Goal: Navigation & Orientation: Find specific page/section

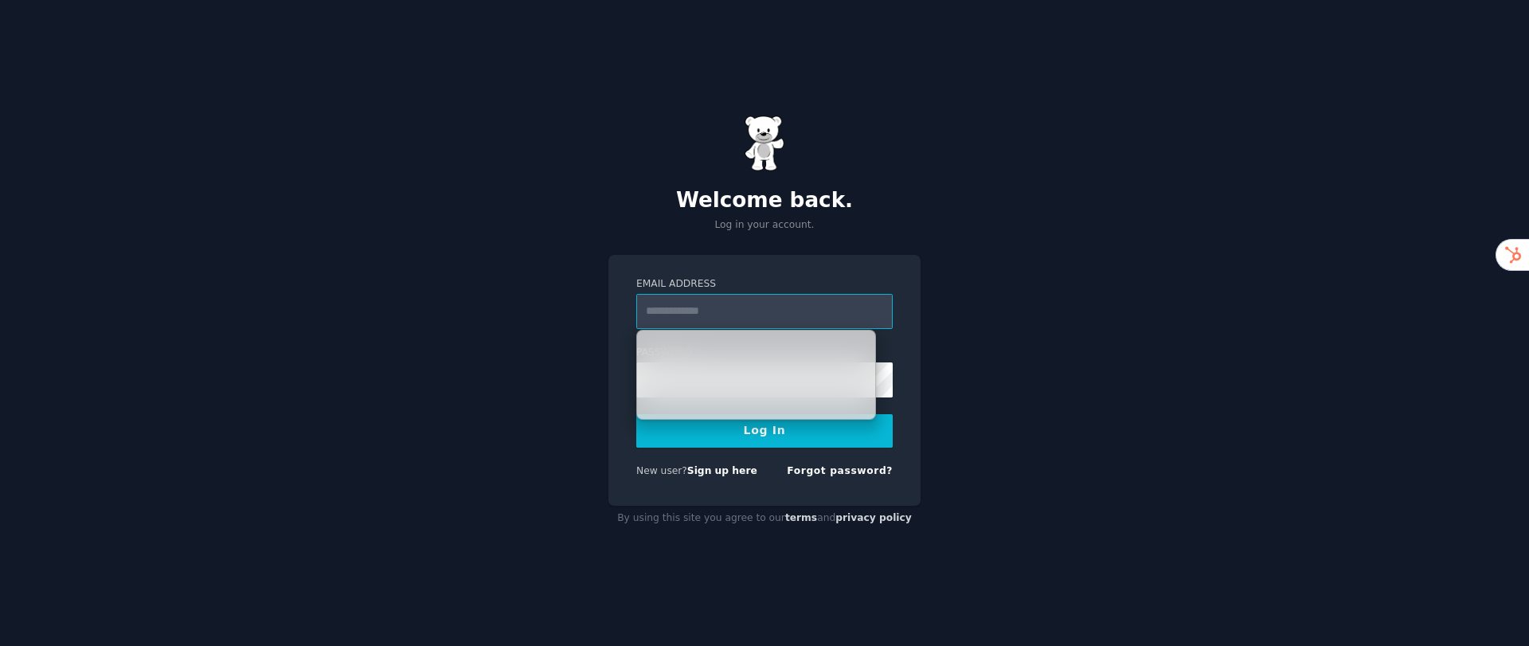
type input "**********"
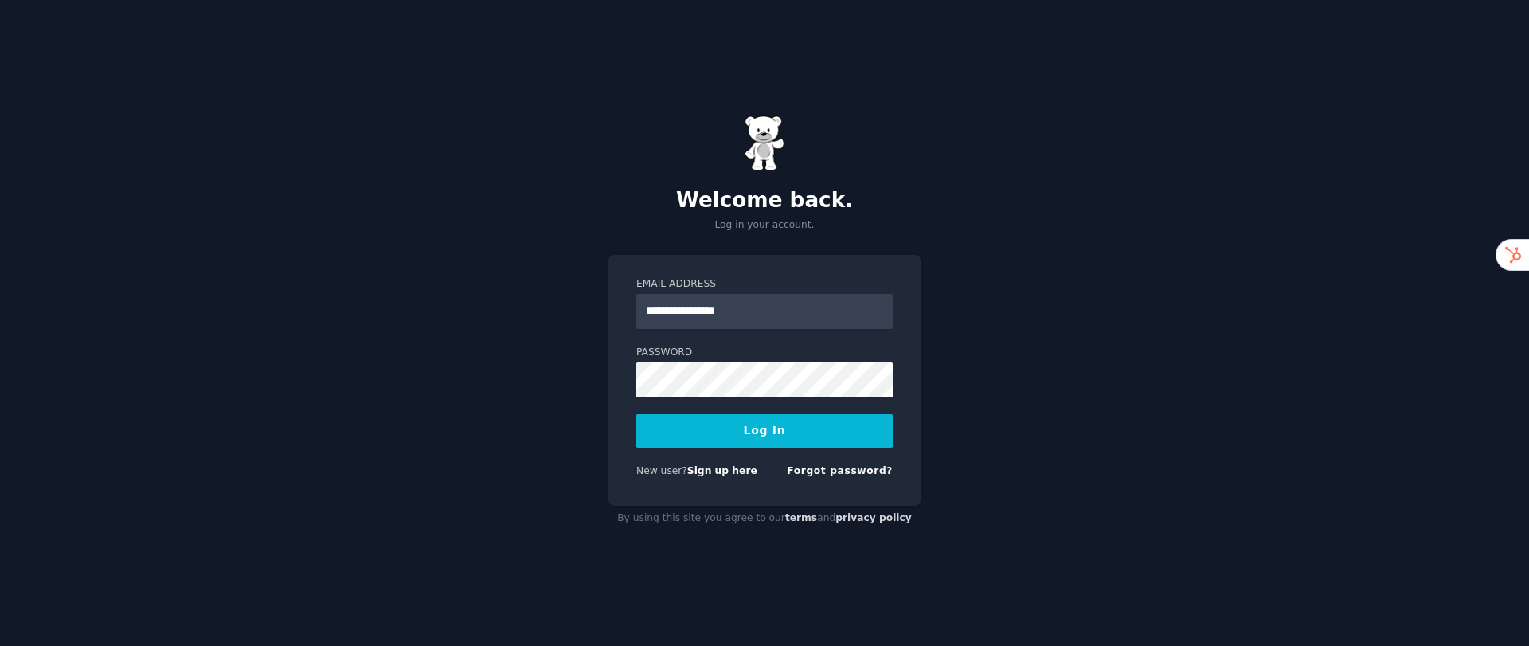
click at [763, 431] on button "Log In" at bounding box center [764, 430] width 257 height 33
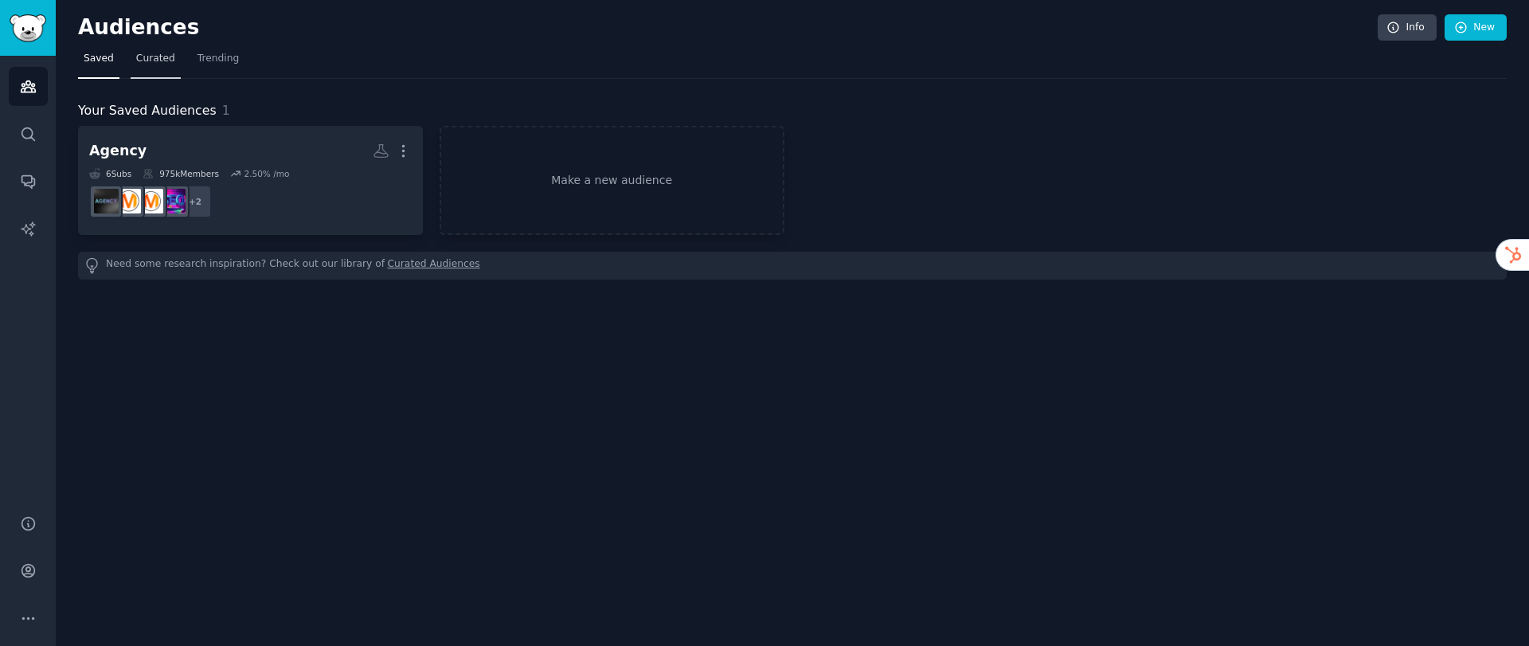
click at [156, 64] on span "Curated" at bounding box center [155, 59] width 39 height 14
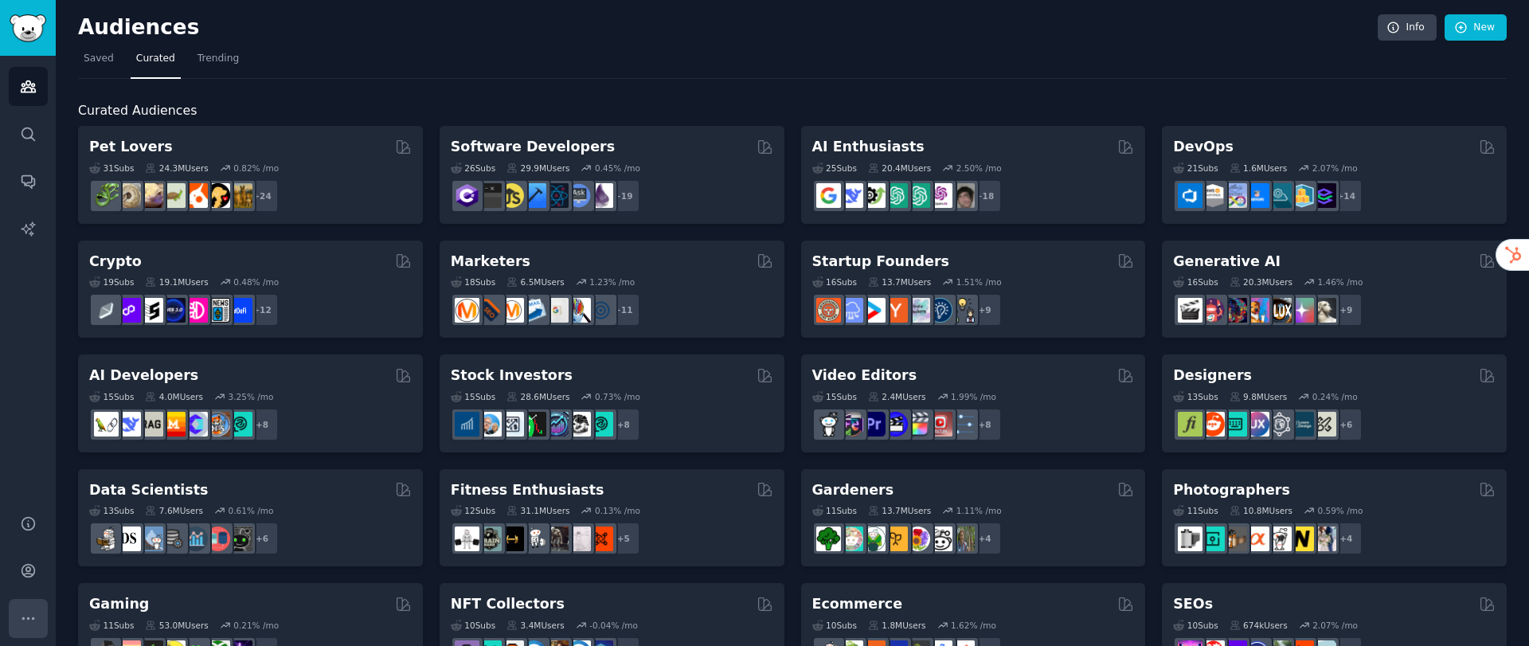
click at [36, 613] on button "More" at bounding box center [28, 618] width 39 height 39
click at [36, 565] on icon "Sidebar" at bounding box center [28, 570] width 17 height 17
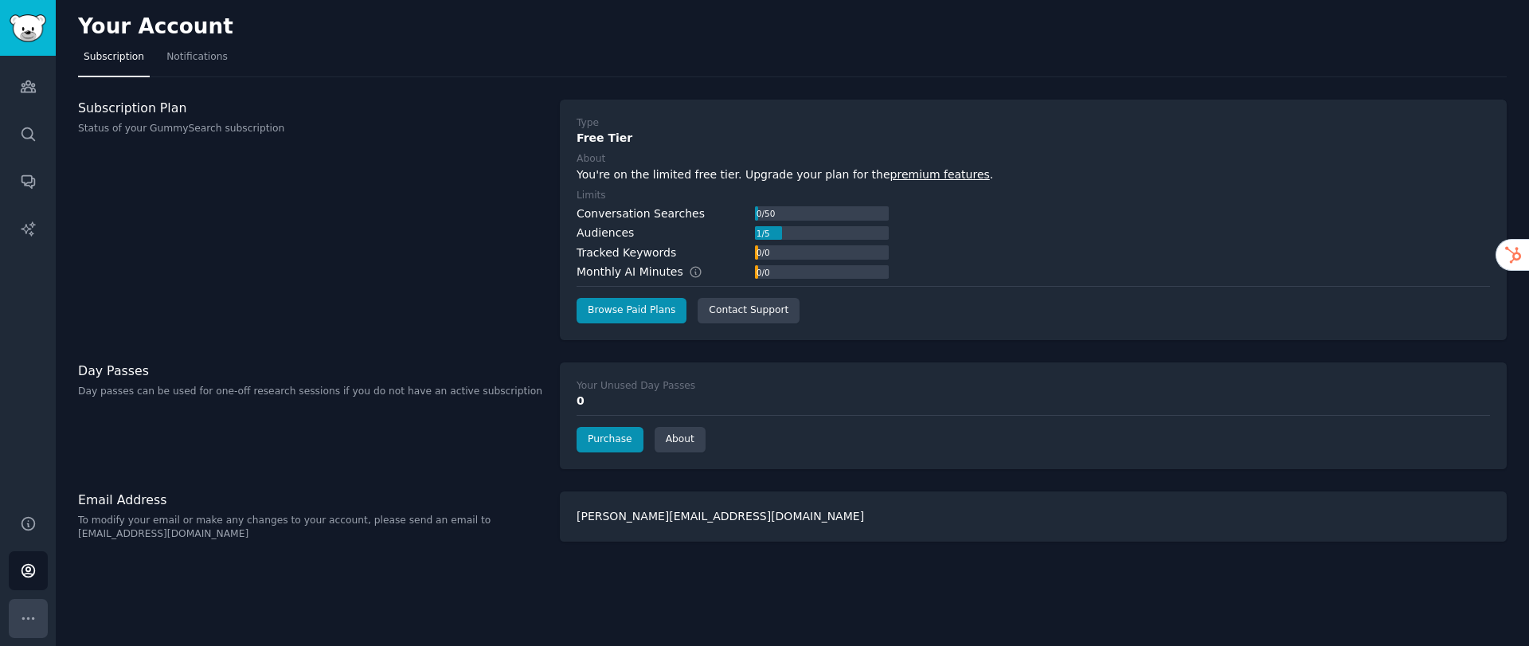
click at [27, 612] on icon "Sidebar" at bounding box center [28, 618] width 17 height 17
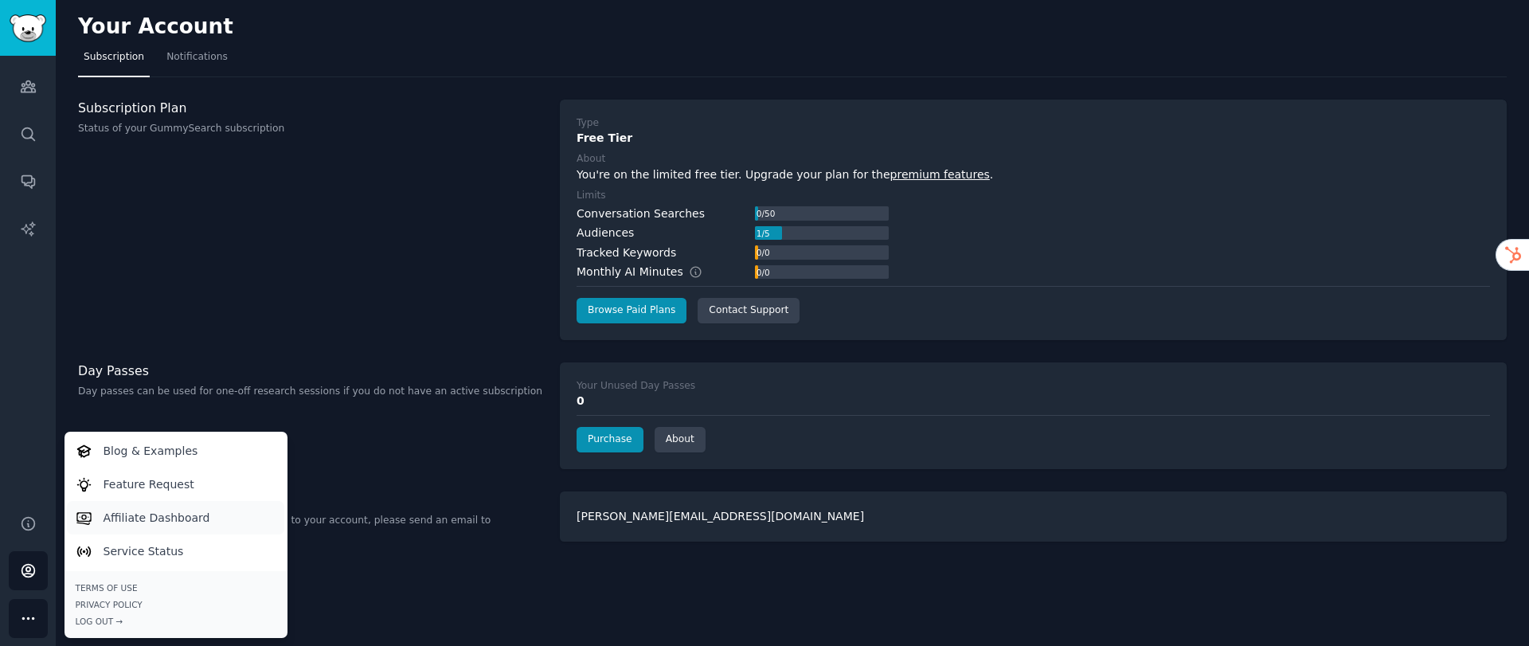
click at [105, 512] on p "Affiliate Dashboard" at bounding box center [157, 518] width 107 height 17
click at [198, 517] on p "Affiliate Dashboard" at bounding box center [157, 518] width 107 height 17
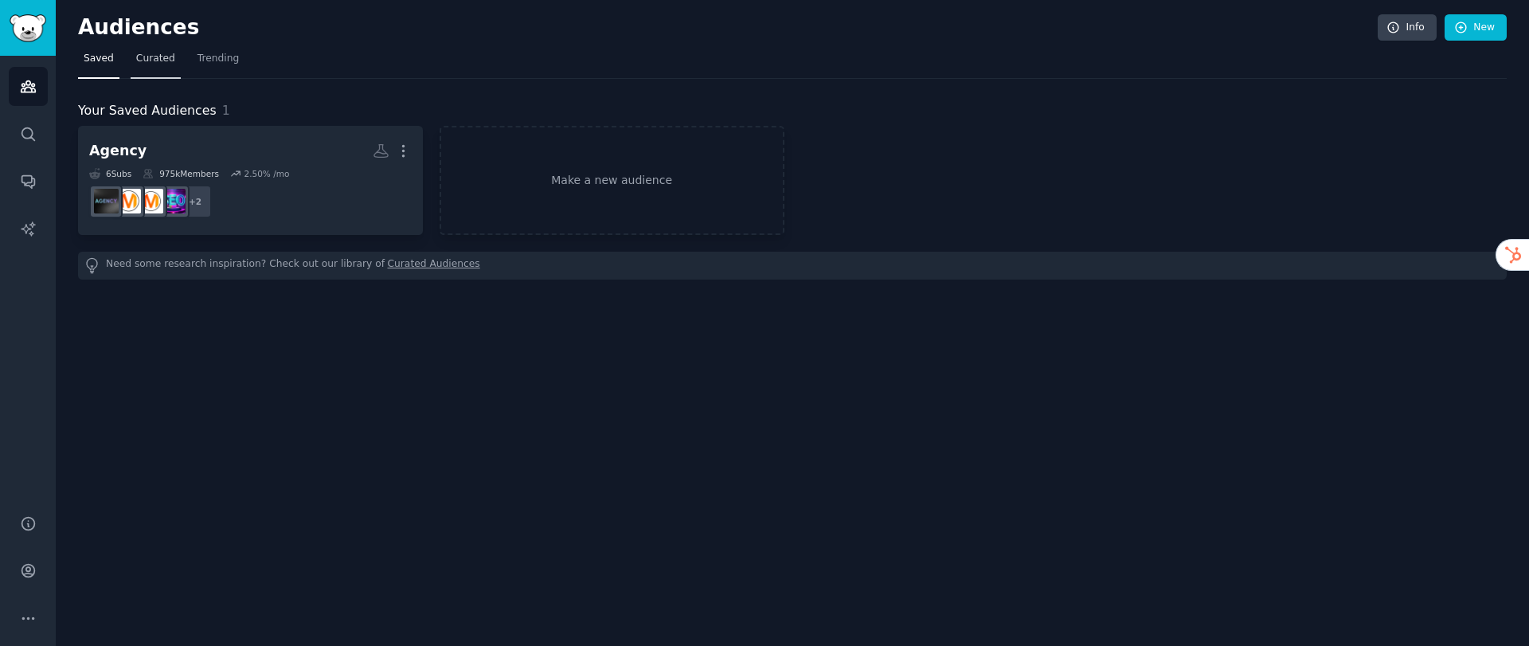
click at [151, 62] on span "Curated" at bounding box center [155, 59] width 39 height 14
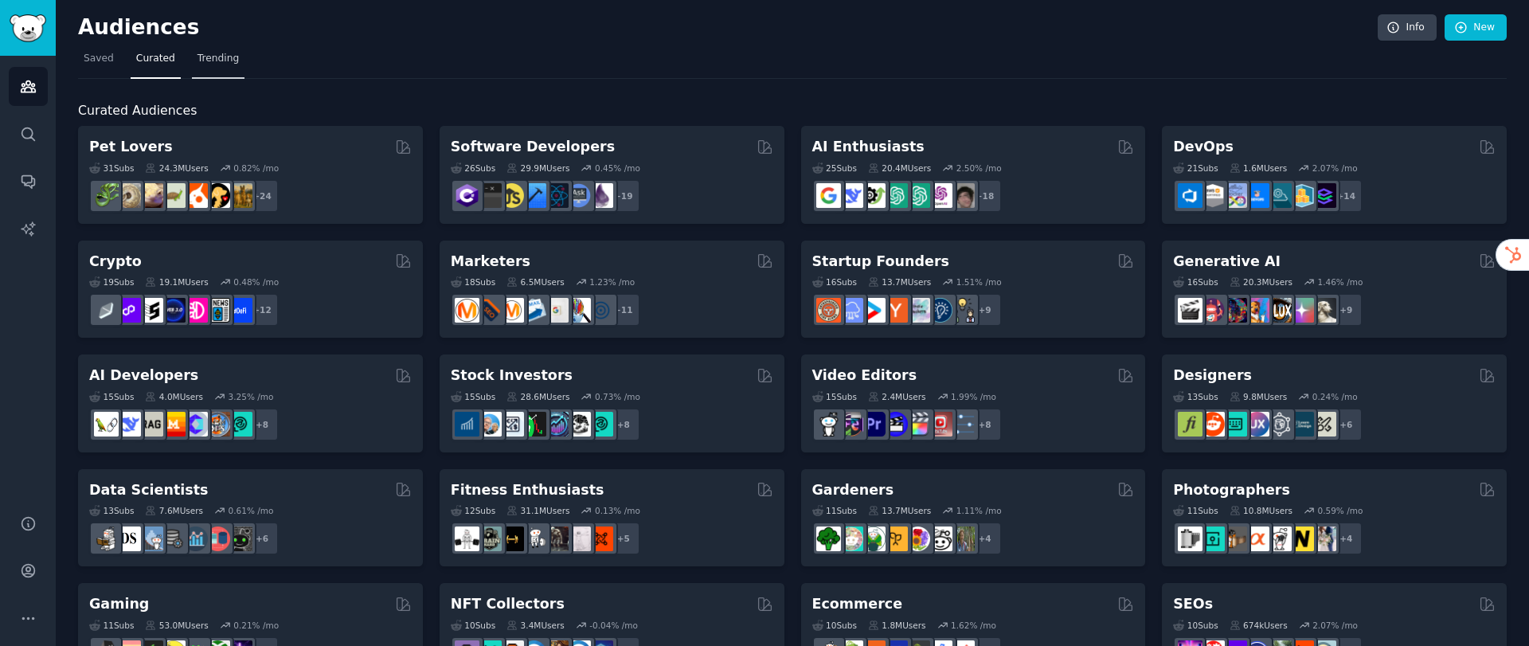
click at [212, 61] on span "Trending" at bounding box center [218, 59] width 41 height 14
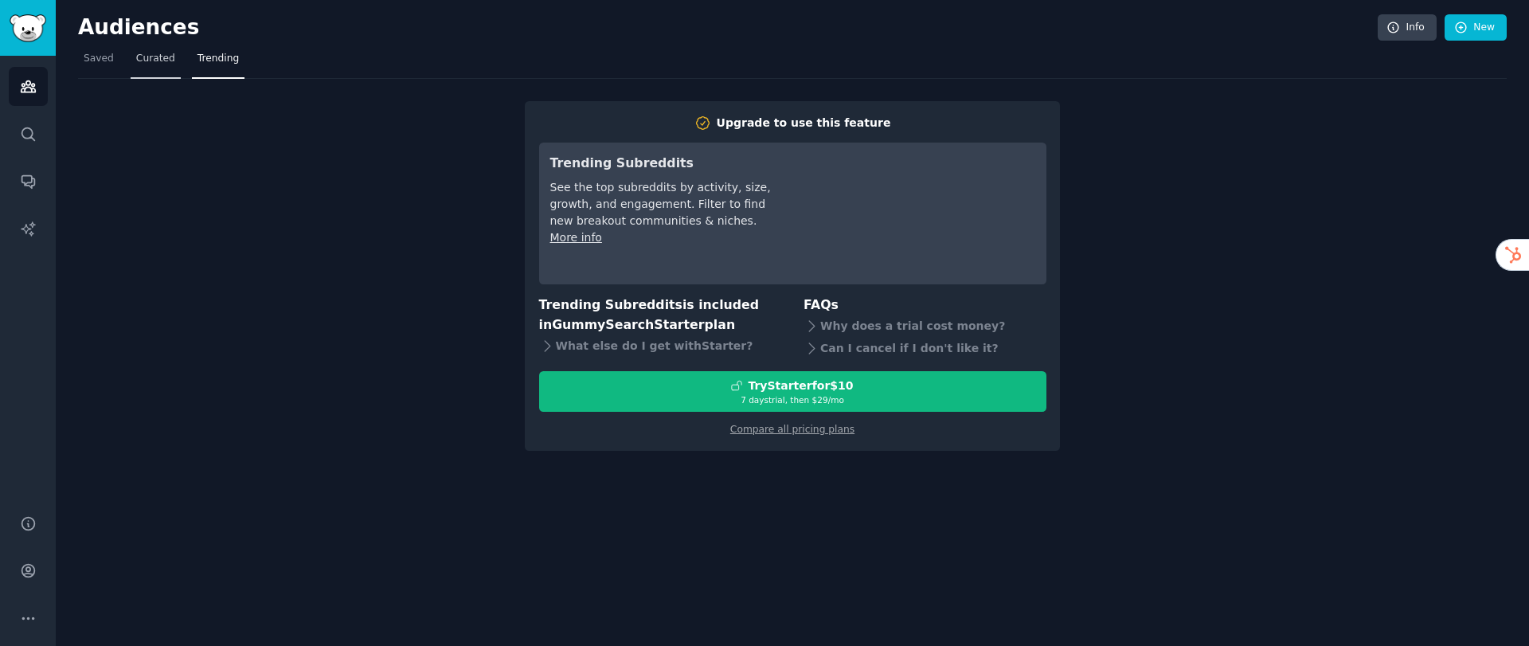
click at [153, 61] on span "Curated" at bounding box center [155, 59] width 39 height 14
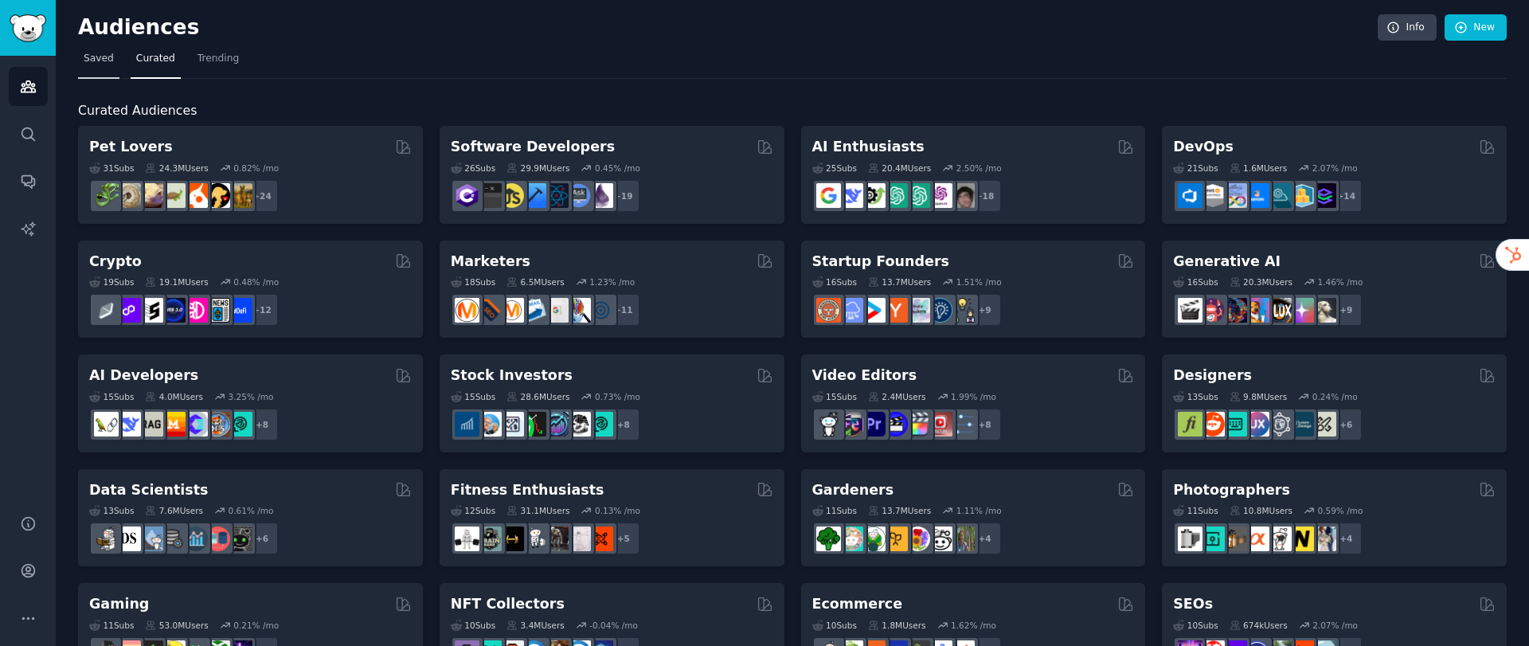
click at [97, 56] on span "Saved" at bounding box center [99, 59] width 30 height 14
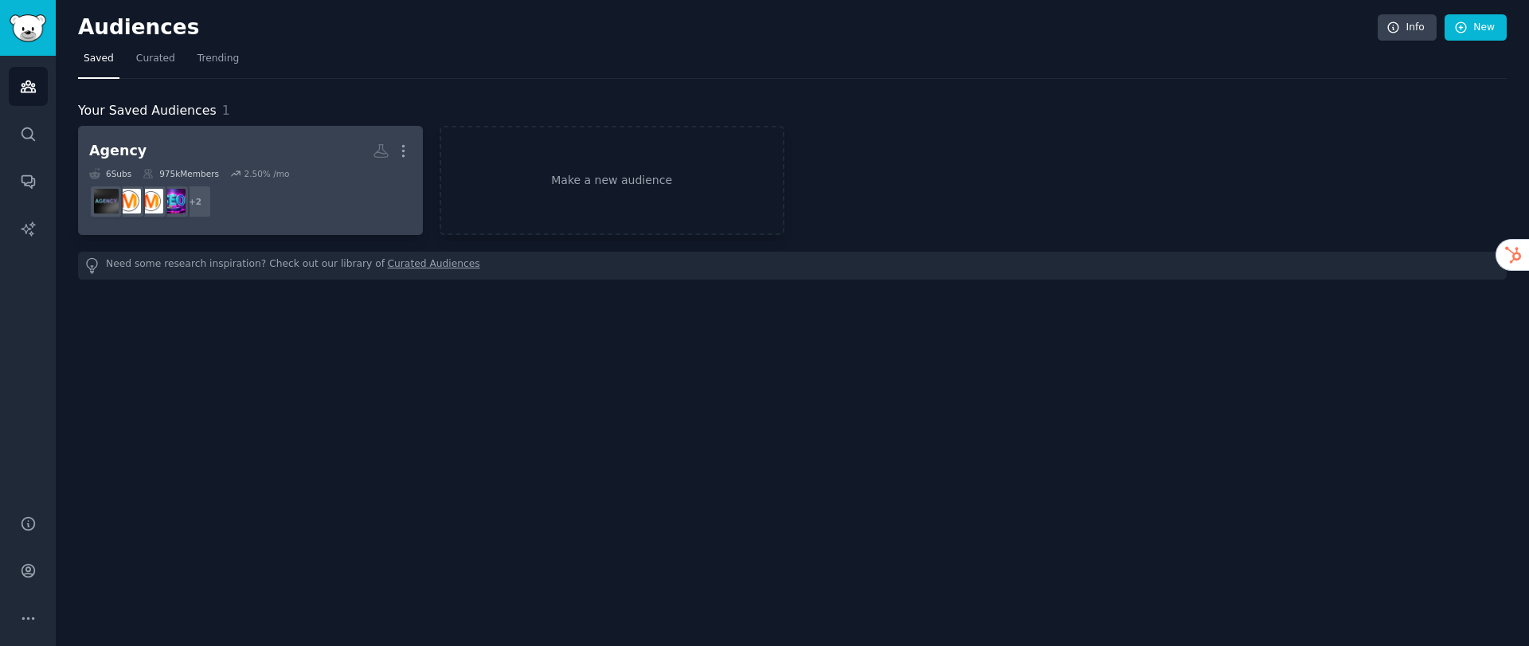
click at [190, 166] on div "Agency More 6 Sub s 975k Members 2.50 % /mo + 2" at bounding box center [250, 180] width 323 height 87
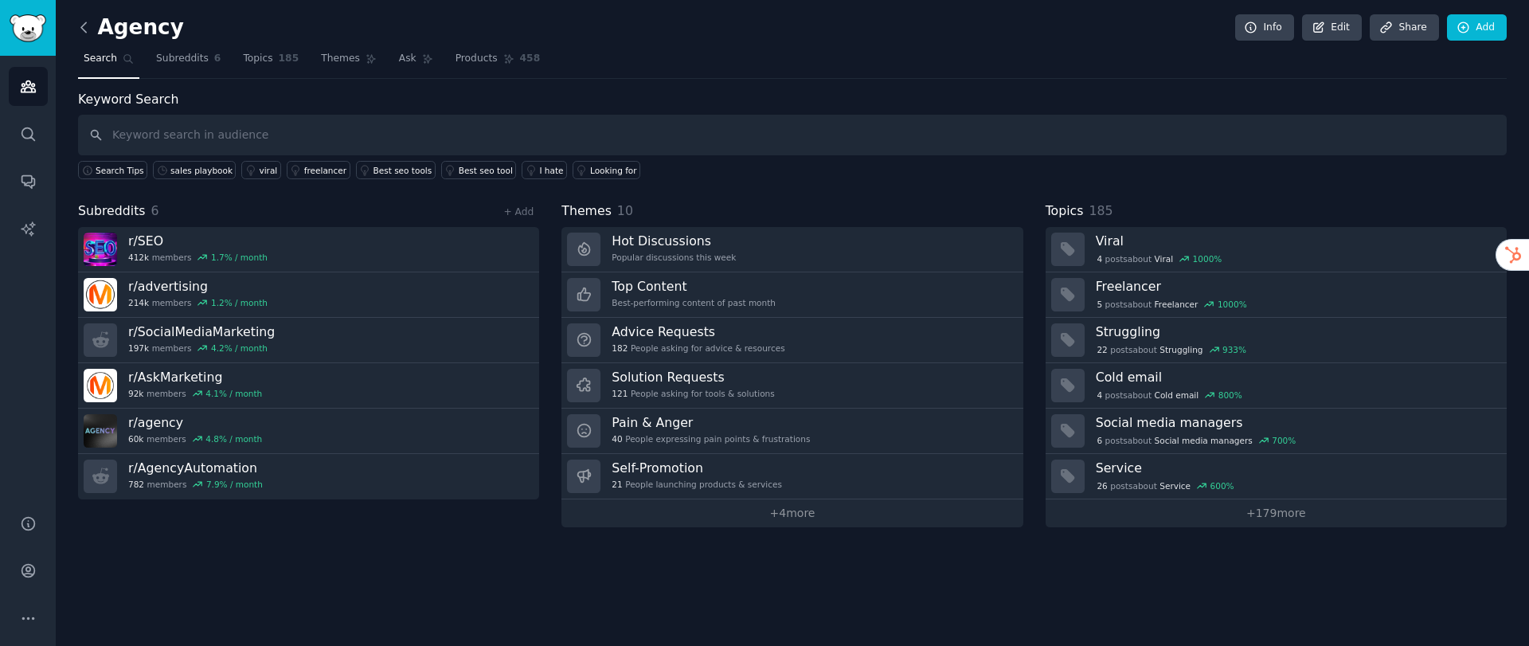
click at [85, 29] on icon at bounding box center [84, 27] width 17 height 17
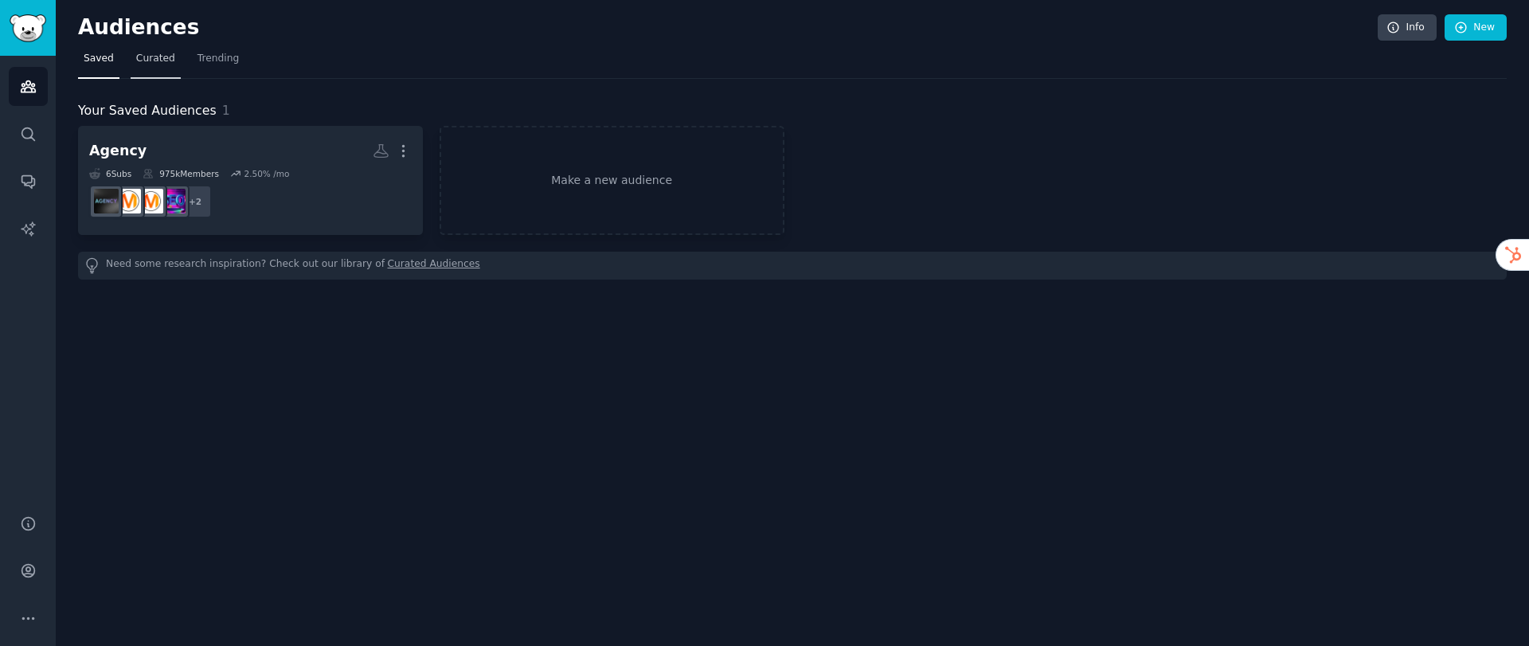
click at [147, 54] on span "Curated" at bounding box center [155, 59] width 39 height 14
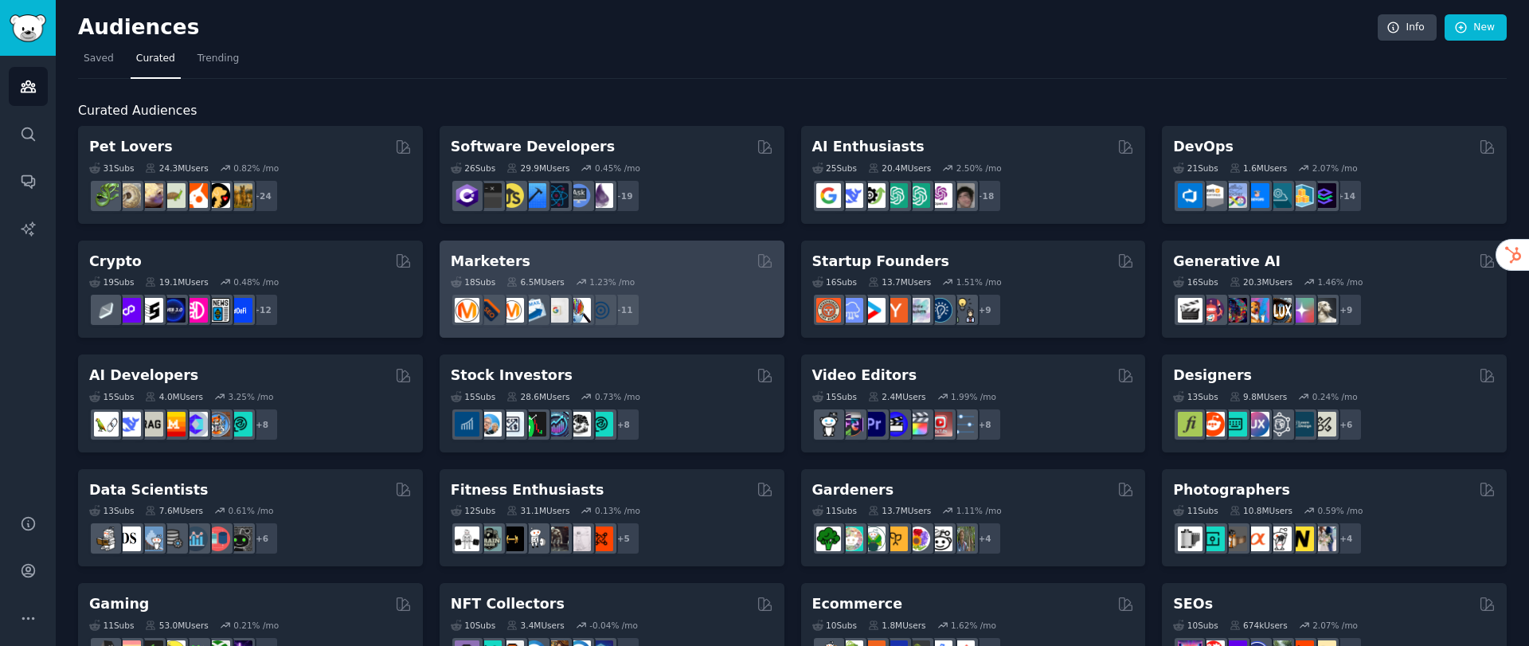
click at [539, 259] on div "Marketers" at bounding box center [612, 262] width 323 height 20
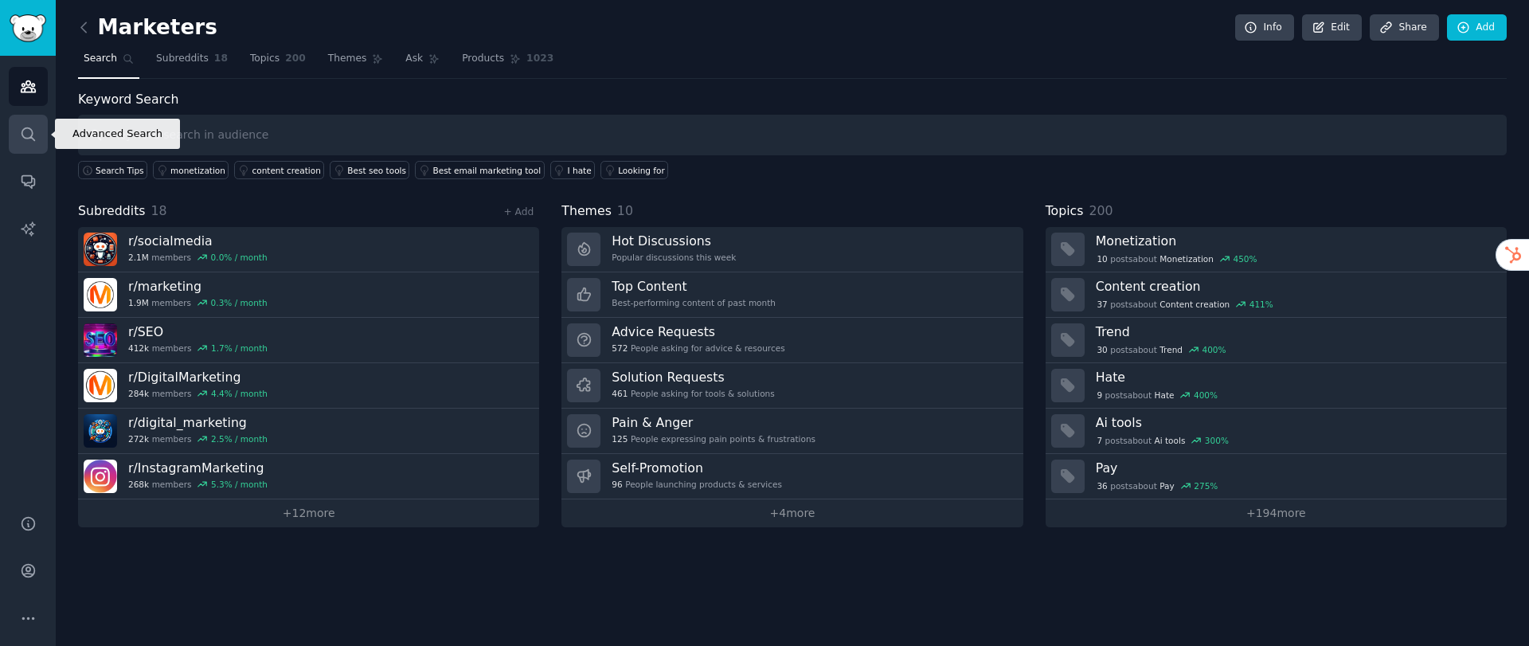
click at [35, 139] on icon "Sidebar" at bounding box center [28, 134] width 17 height 17
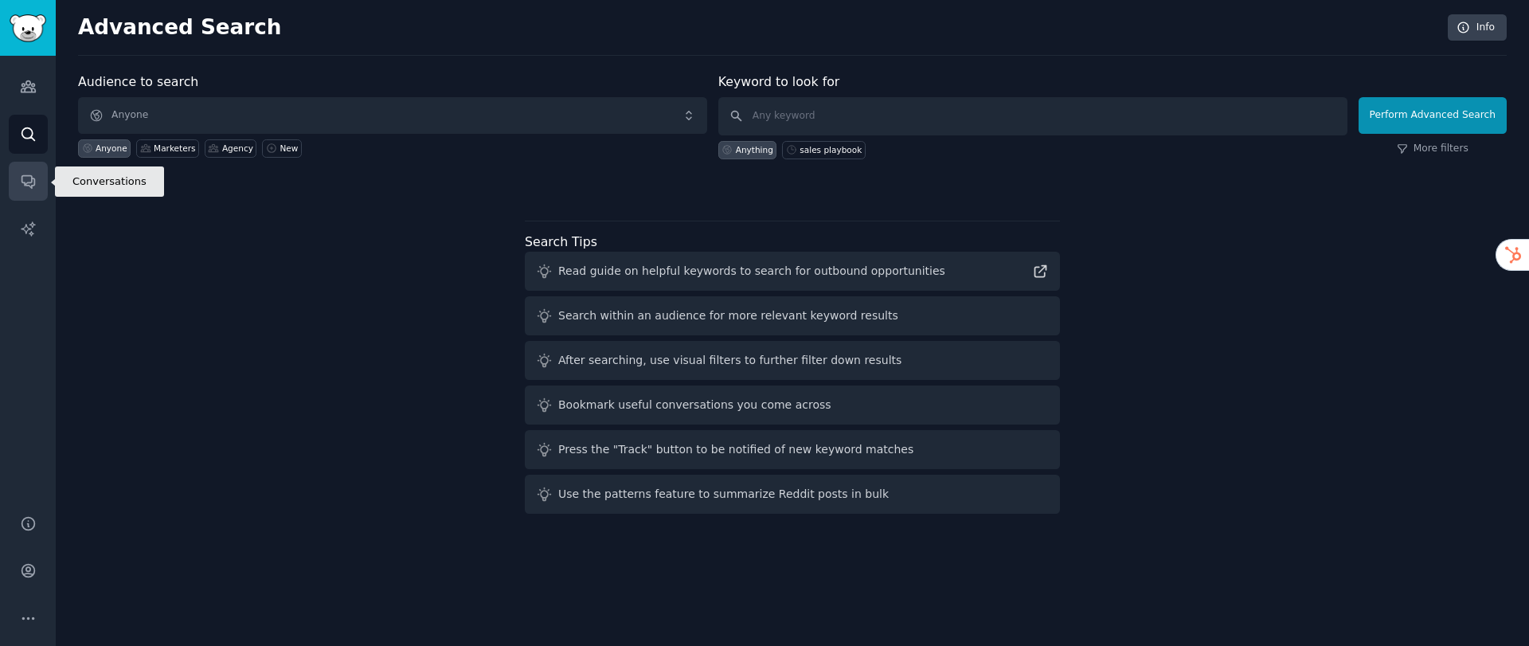
click at [32, 182] on icon "Sidebar" at bounding box center [28, 181] width 17 height 17
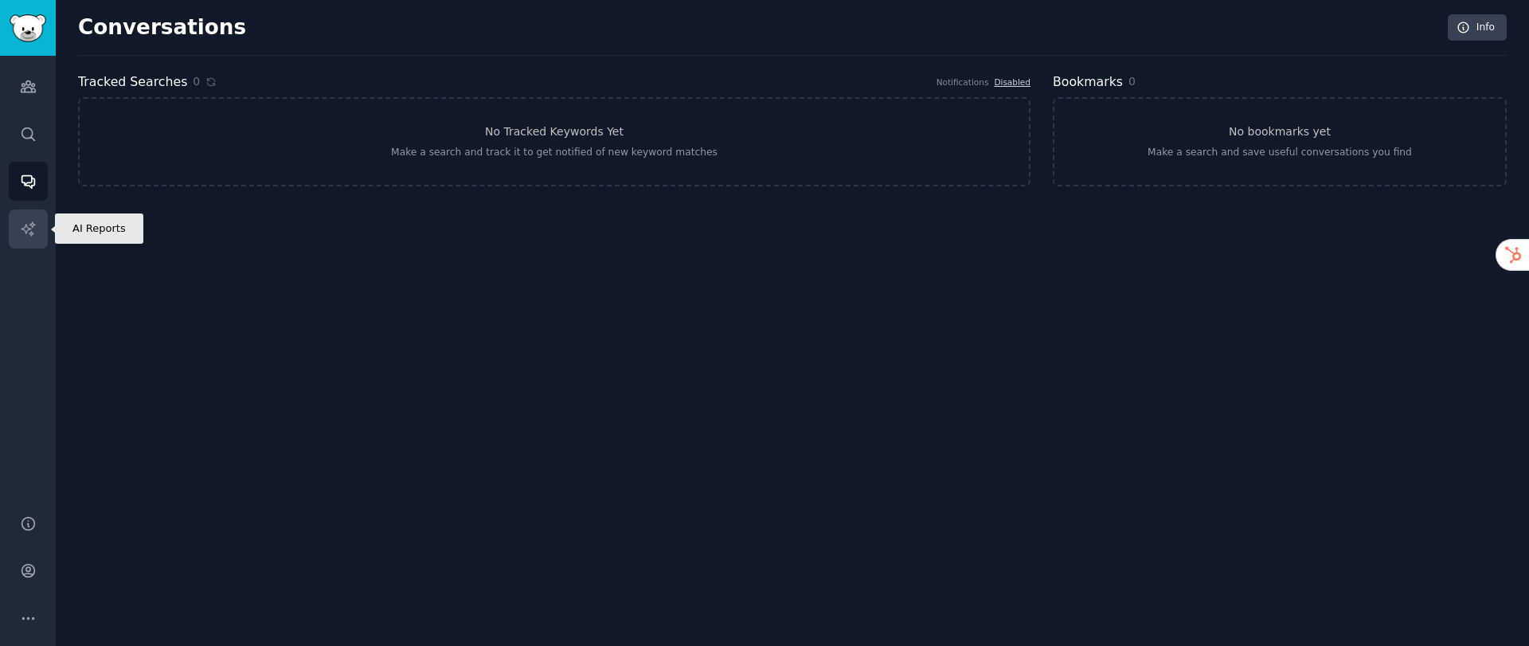
click at [35, 224] on icon "Sidebar" at bounding box center [28, 229] width 17 height 17
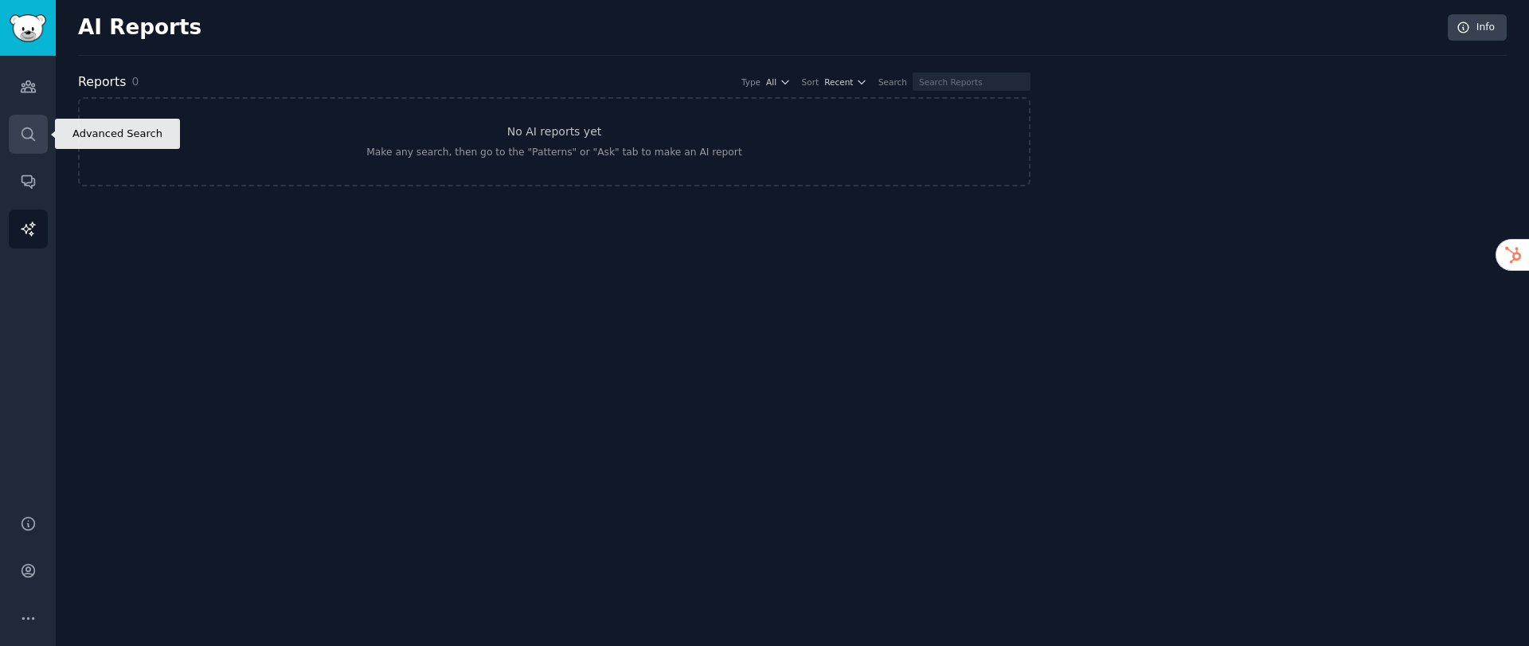
click at [26, 135] on icon "Sidebar" at bounding box center [28, 134] width 17 height 17
